Goal: Find specific page/section: Find specific page/section

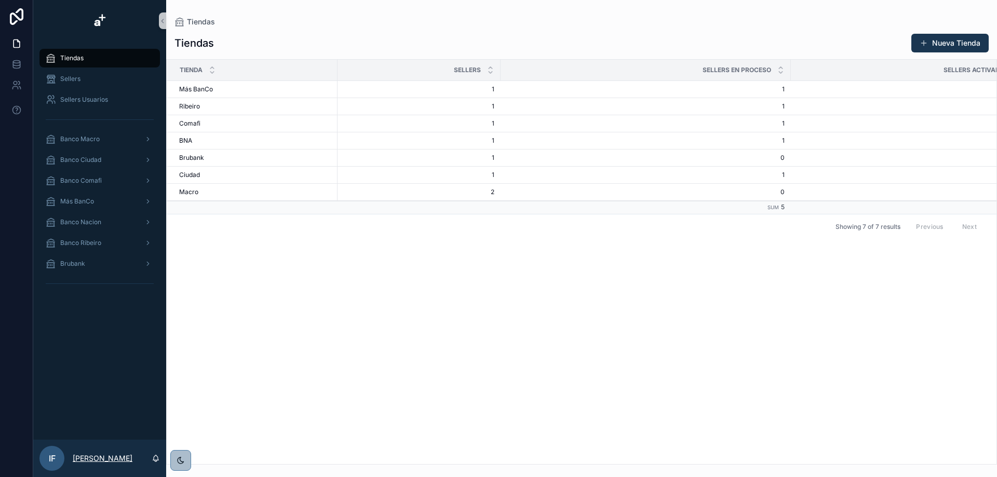
click at [91, 457] on p "[PERSON_NAME]" at bounding box center [103, 458] width 60 height 10
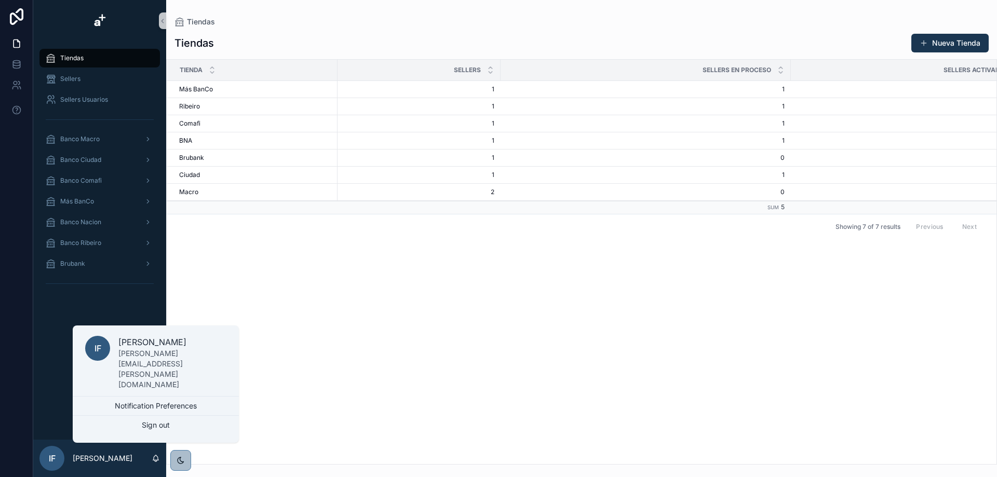
click at [127, 59] on div "Tiendas" at bounding box center [100, 58] width 108 height 17
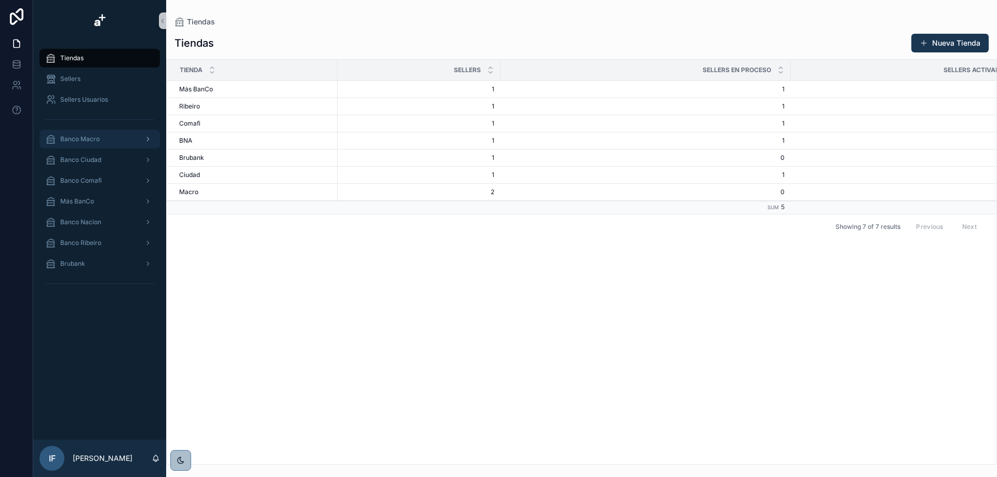
click at [128, 140] on div "Banco Macro" at bounding box center [100, 139] width 108 height 17
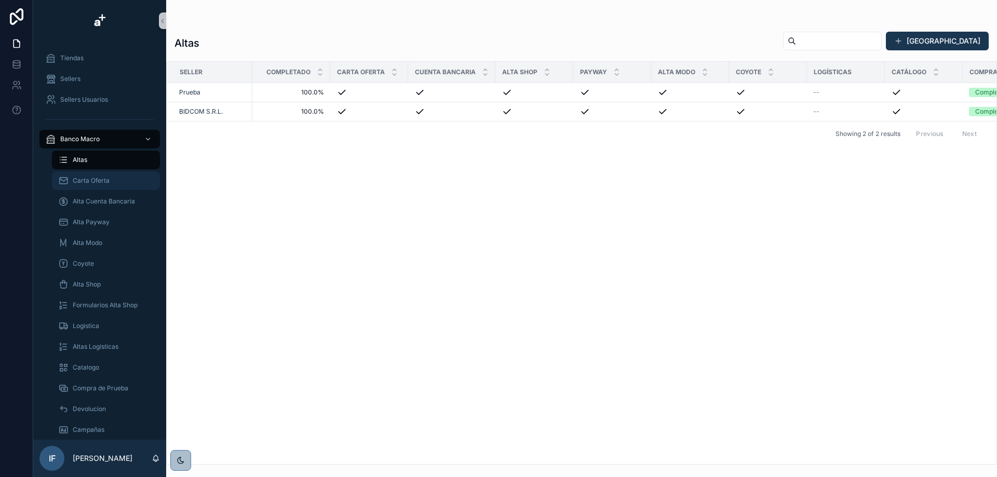
click at [120, 182] on div "Carta Oferta" at bounding box center [106, 180] width 96 height 17
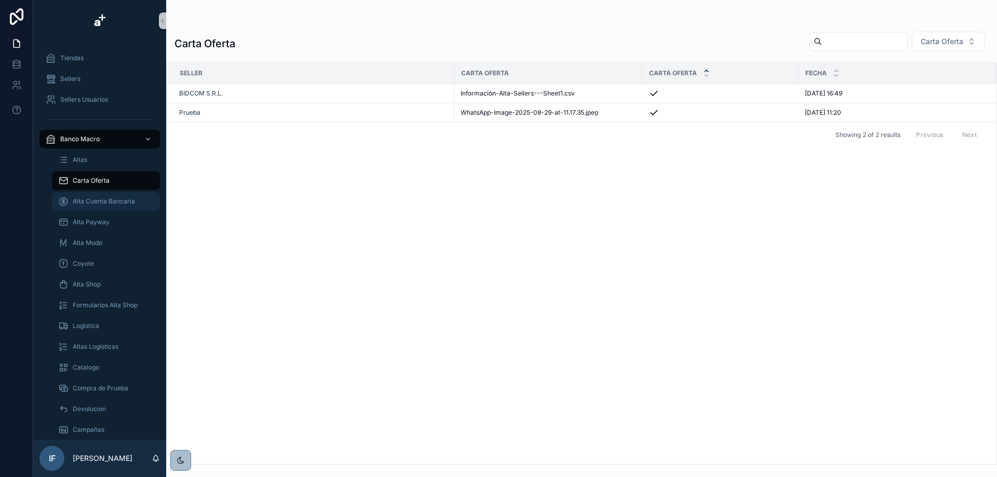
click at [118, 196] on div "Alta Cuenta Bancaria" at bounding box center [106, 201] width 96 height 17
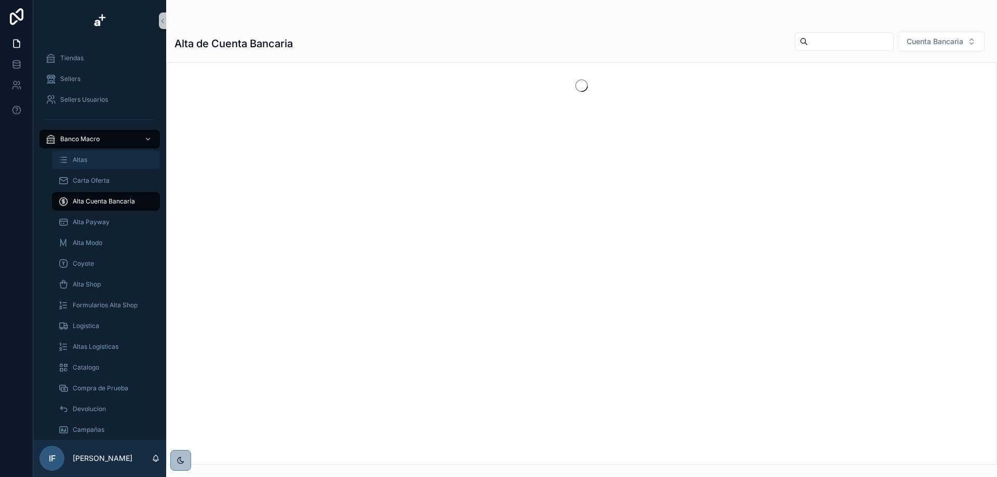
click at [114, 156] on div "Altas" at bounding box center [106, 160] width 96 height 17
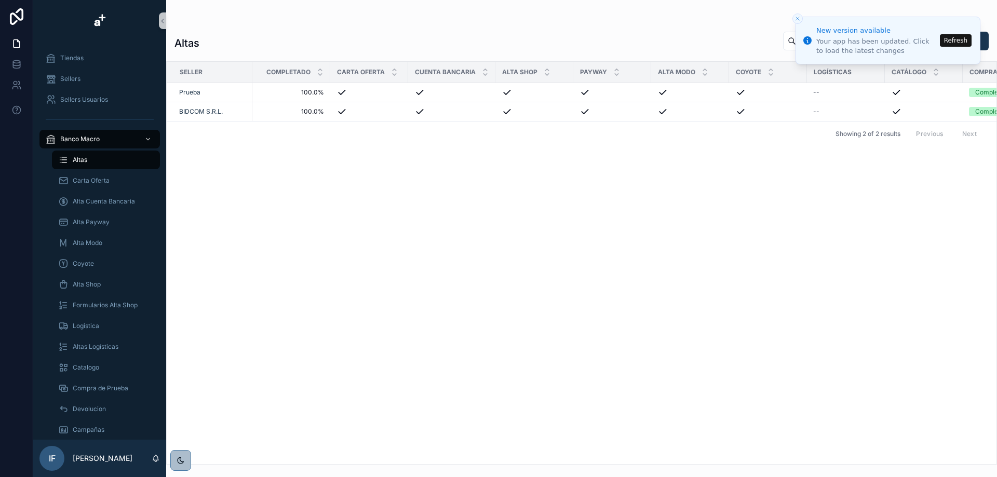
click at [948, 41] on button "Refresh" at bounding box center [956, 40] width 32 height 12
